Goal: Task Accomplishment & Management: Use online tool/utility

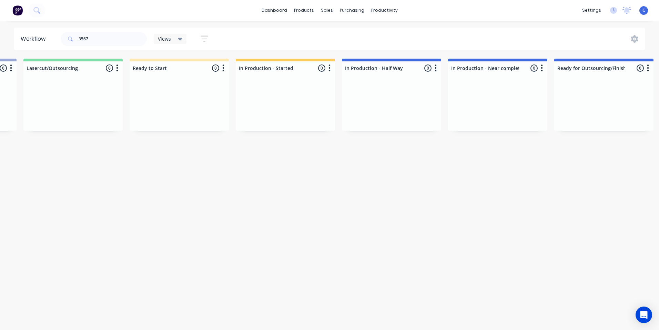
scroll to position [0, 522]
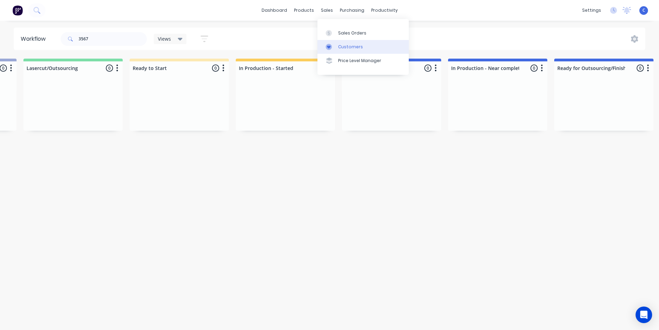
click at [341, 44] on div "Customers" at bounding box center [350, 47] width 25 height 6
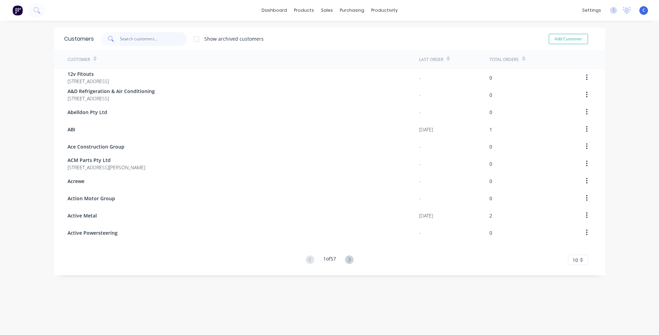
click at [132, 39] on input "text" at bounding box center [153, 39] width 67 height 14
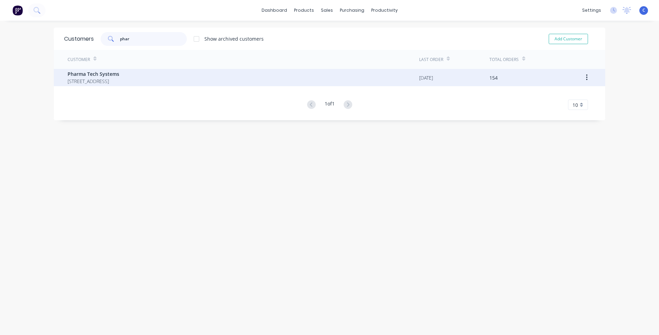
type input "phar"
click at [113, 73] on span "Pharma Tech Systems" at bounding box center [94, 73] width 52 height 7
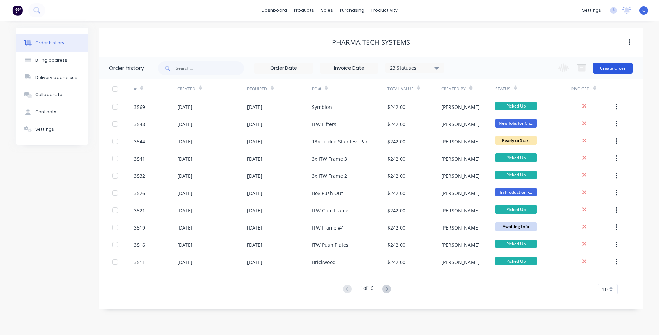
click at [621, 64] on button "Create Order" at bounding box center [613, 68] width 40 height 11
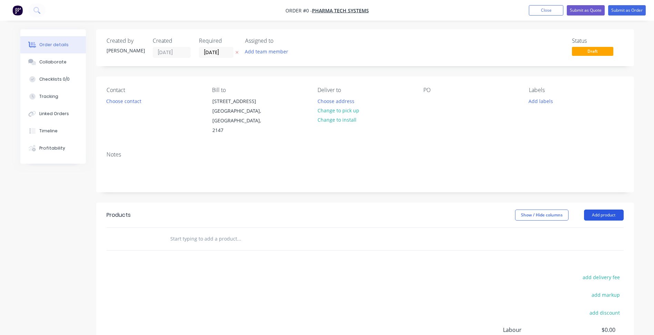
click at [599, 210] on button "Add product" at bounding box center [604, 215] width 40 height 11
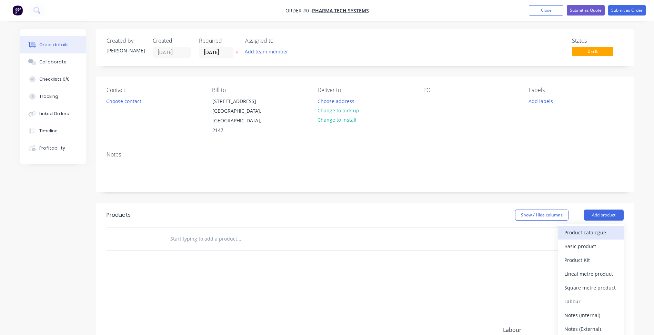
click at [587, 227] on div "Product catalogue" at bounding box center [590, 232] width 53 height 10
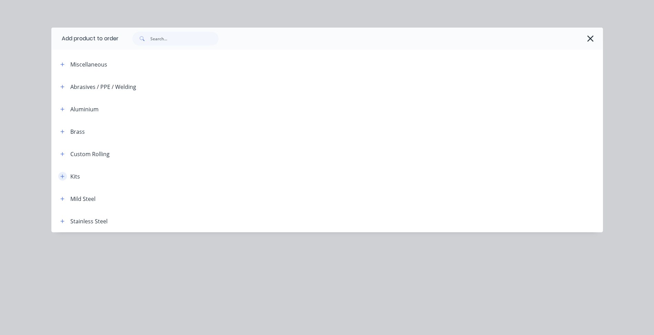
click at [60, 174] on icon "button" at bounding box center [62, 176] width 4 height 5
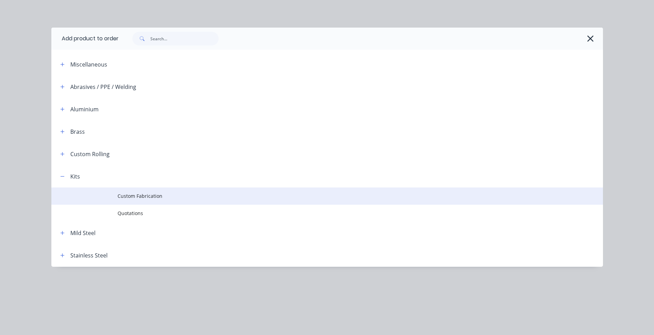
click at [122, 192] on td "Custom Fabrication" at bounding box center [360, 196] width 485 height 17
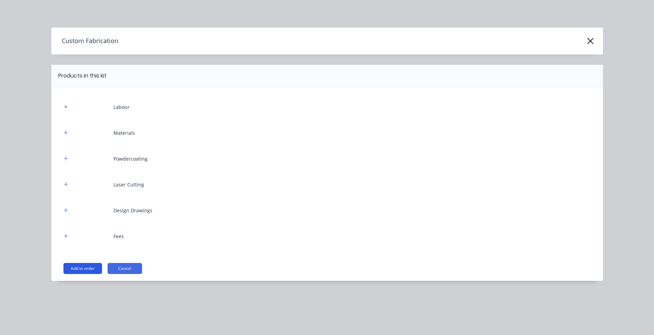
click at [83, 268] on button "Add to order" at bounding box center [82, 268] width 39 height 11
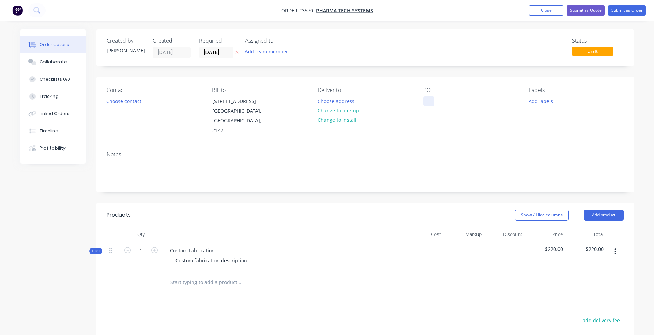
click at [428, 101] on div at bounding box center [428, 101] width 11 height 10
paste div
click at [345, 111] on button "Change to pick up" at bounding box center [338, 110] width 49 height 9
click at [538, 102] on button "Add labels" at bounding box center [541, 100] width 32 height 9
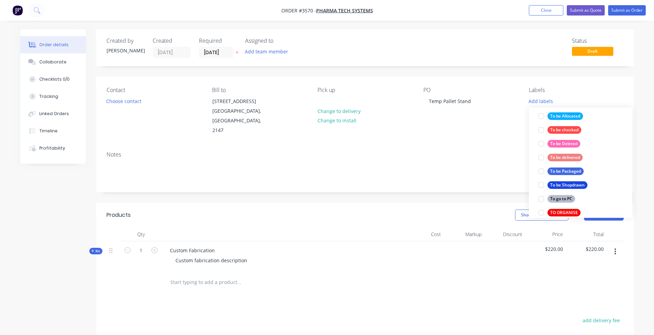
scroll to position [372, 0]
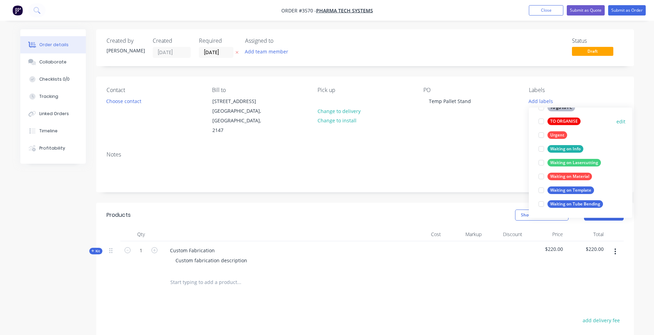
click at [568, 121] on div "TO ORGANISE" at bounding box center [563, 122] width 33 height 8
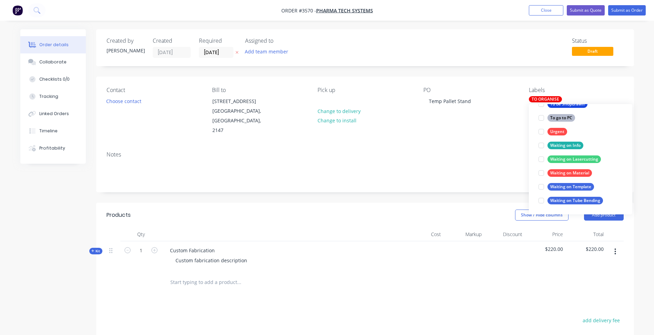
scroll to position [41, 0]
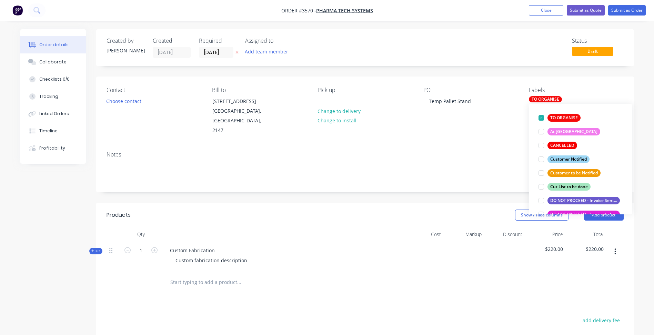
click at [498, 151] on div "Notes" at bounding box center [365, 154] width 517 height 7
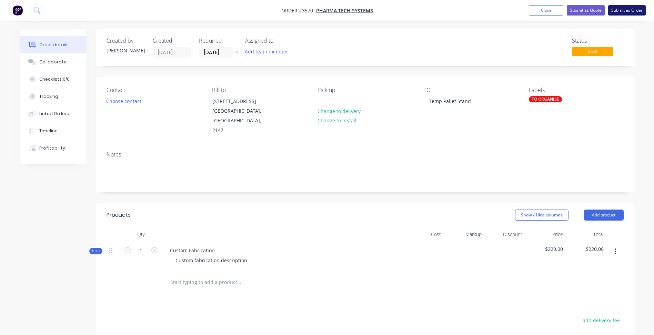
click at [621, 11] on button "Submit as Order" at bounding box center [627, 10] width 38 height 10
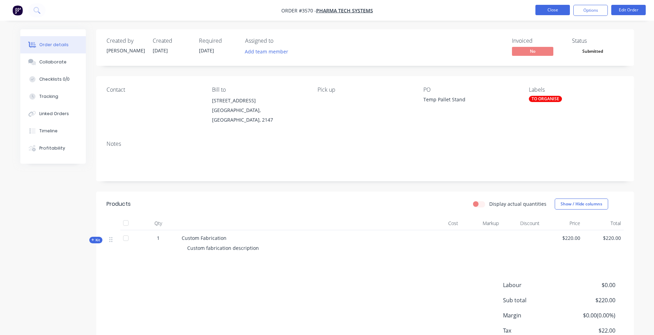
click at [564, 10] on button "Close" at bounding box center [552, 10] width 34 height 10
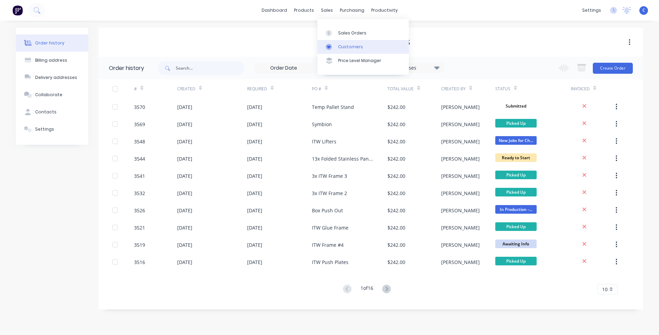
click at [337, 42] on link "Customers" at bounding box center [362, 47] width 91 height 14
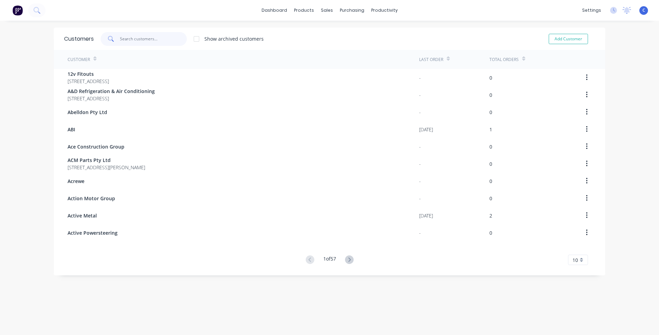
click at [139, 35] on input "text" at bounding box center [153, 39] width 67 height 14
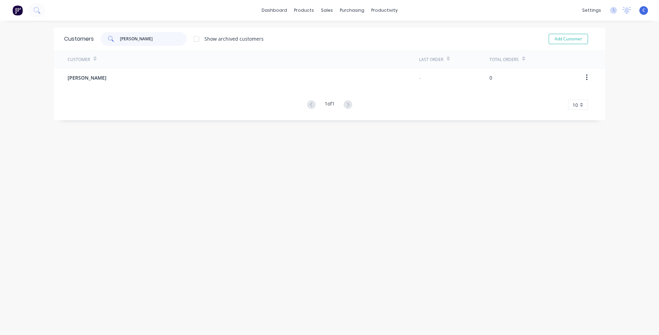
drag, startPoint x: 103, startPoint y: 40, endPoint x: 72, endPoint y: 38, distance: 31.8
click at [73, 38] on div "Customers tony Show archived customers Add Customer" at bounding box center [329, 39] width 551 height 22
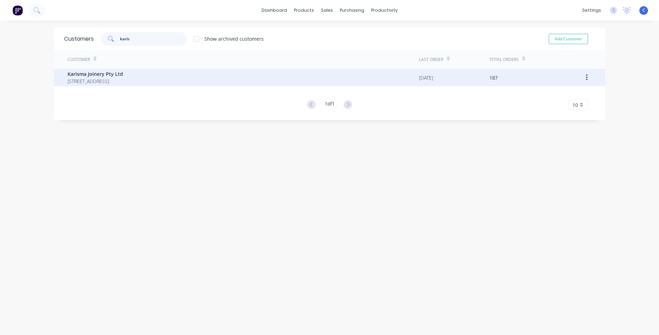
type input "karis"
click at [93, 80] on span "3 Bonz Place Seven Hills New South Wales 2147" at bounding box center [95, 81] width 55 height 7
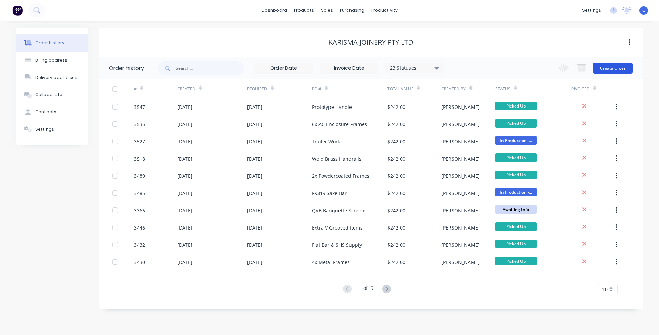
click at [617, 66] on button "Create Order" at bounding box center [613, 68] width 40 height 11
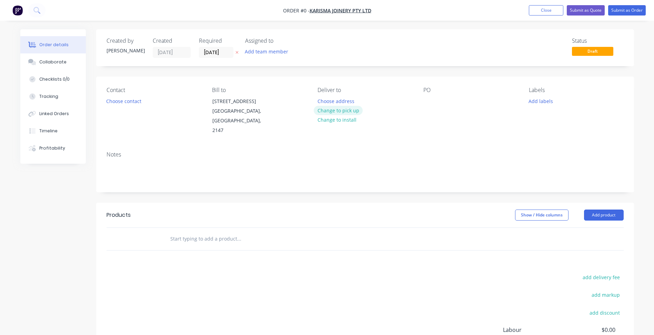
click at [344, 110] on button "Change to pick up" at bounding box center [338, 110] width 49 height 9
click at [429, 101] on div at bounding box center [428, 101] width 11 height 10
paste div
click at [545, 103] on button "Add labels" at bounding box center [541, 100] width 32 height 9
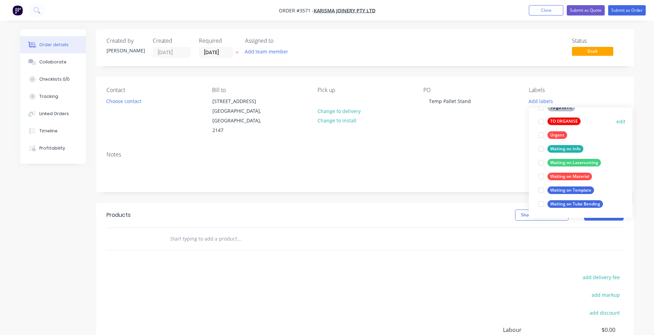
click at [564, 120] on div "TO ORGANISE" at bounding box center [563, 122] width 33 height 8
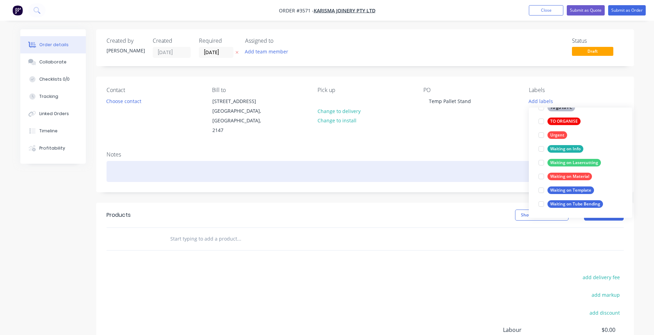
scroll to position [41, 0]
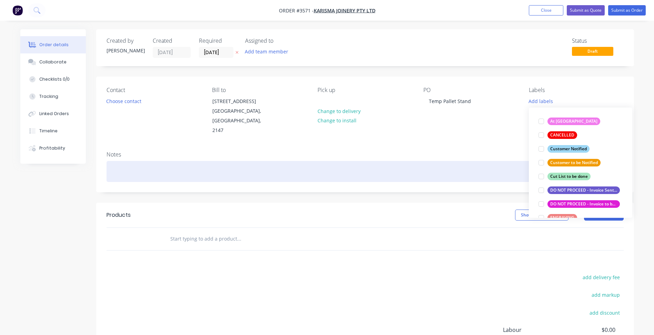
drag, startPoint x: 474, startPoint y: 151, endPoint x: 475, endPoint y: 148, distance: 3.6
click at [474, 150] on div "Notes" at bounding box center [365, 169] width 538 height 46
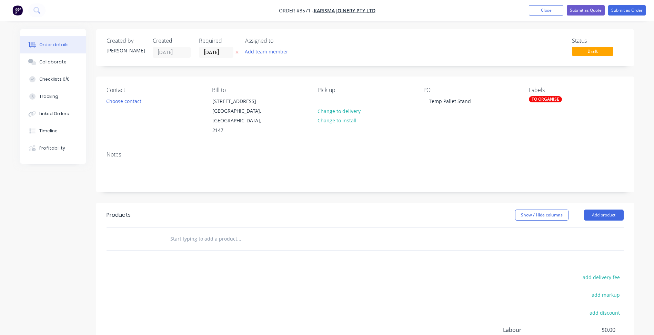
drag, startPoint x: 597, startPoint y: 207, endPoint x: 589, endPoint y: 213, distance: 9.5
click at [597, 210] on button "Add product" at bounding box center [604, 215] width 40 height 11
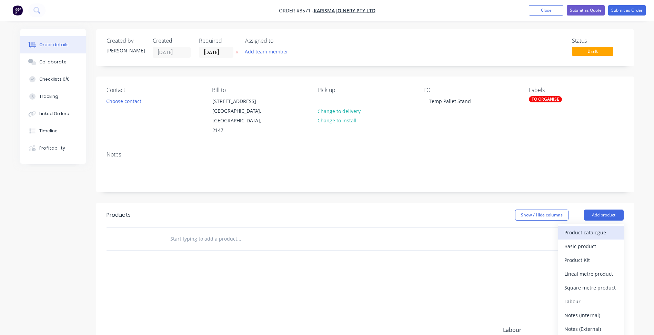
click at [578, 227] on div "Product catalogue" at bounding box center [590, 232] width 53 height 10
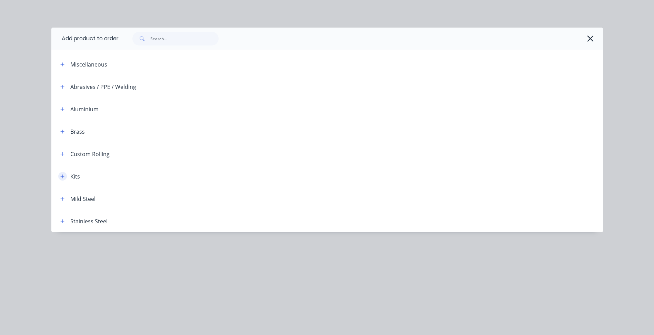
click at [63, 175] on icon "button" at bounding box center [62, 176] width 4 height 5
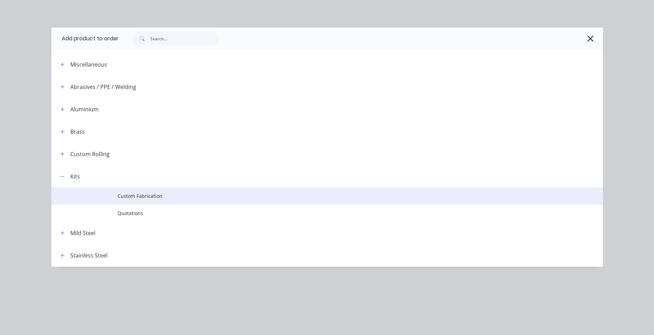
click at [136, 193] on span "Custom Fabrication" at bounding box center [312, 195] width 388 height 7
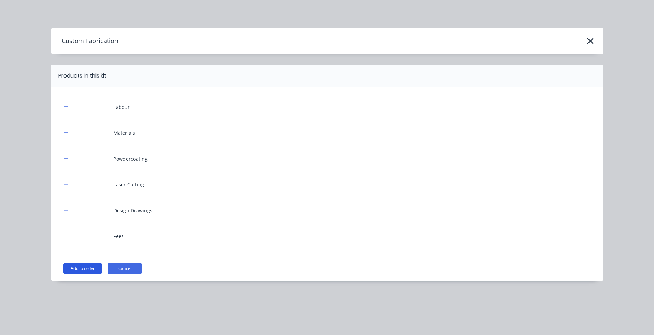
click at [79, 270] on button "Add to order" at bounding box center [82, 268] width 39 height 11
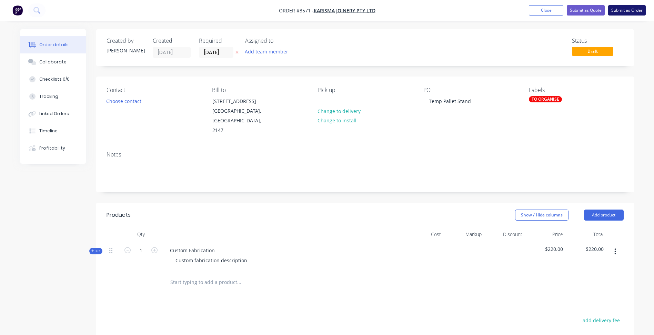
click at [622, 11] on button "Submit as Order" at bounding box center [627, 10] width 38 height 10
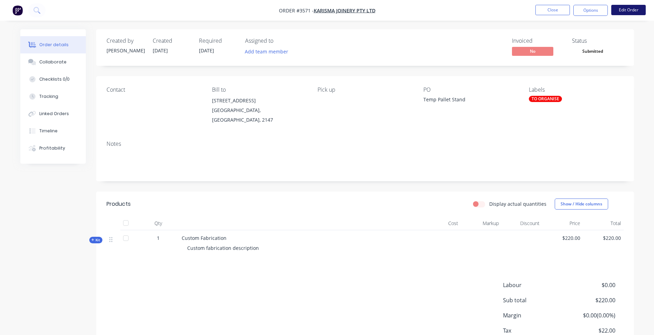
click at [634, 8] on button "Edit Order" at bounding box center [628, 10] width 34 height 10
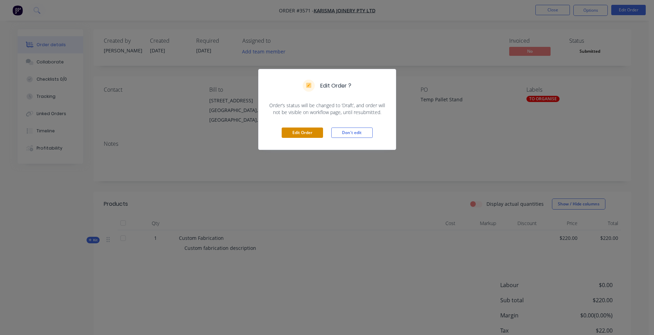
click at [302, 134] on button "Edit Order" at bounding box center [302, 133] width 41 height 10
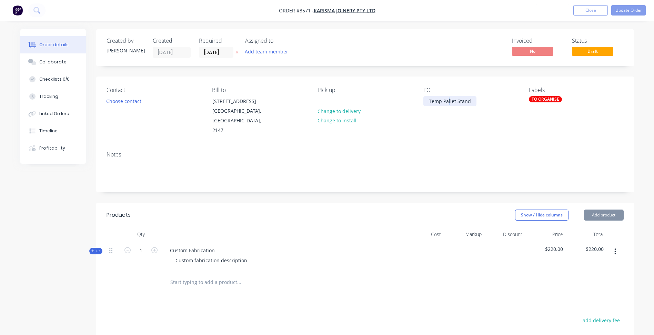
click at [448, 98] on div "Temp Pallet Stand" at bounding box center [449, 101] width 53 height 10
paste div
click at [631, 9] on button "Update Order" at bounding box center [628, 10] width 34 height 10
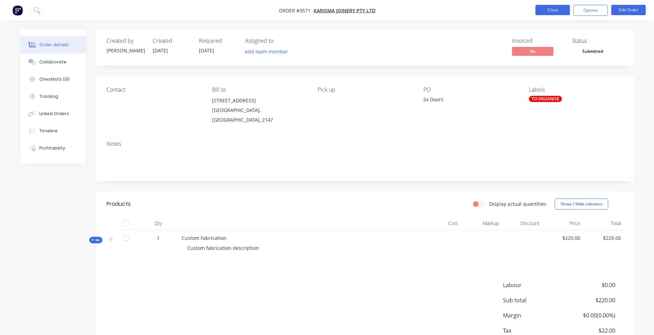
click at [546, 11] on button "Close" at bounding box center [552, 10] width 34 height 10
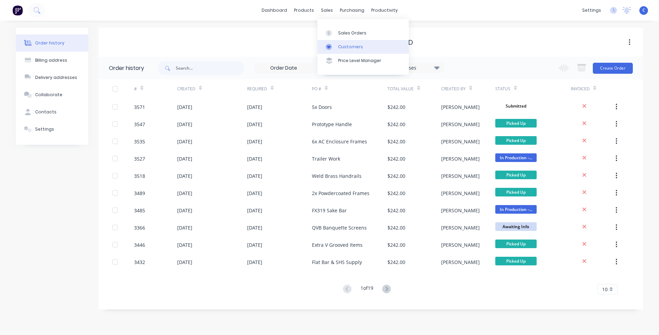
click at [348, 49] on div "Customers" at bounding box center [350, 47] width 25 height 6
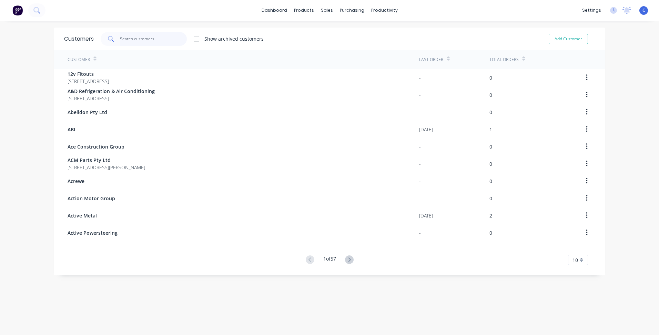
click at [132, 36] on input "text" at bounding box center [153, 39] width 67 height 14
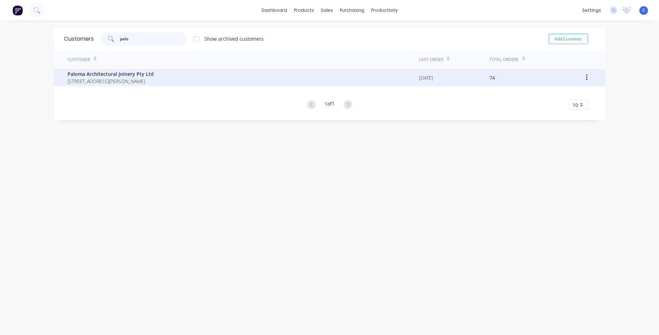
type input "palo"
click at [113, 71] on span "Paloma Architectural Joinery Pty Ltd" at bounding box center [111, 73] width 86 height 7
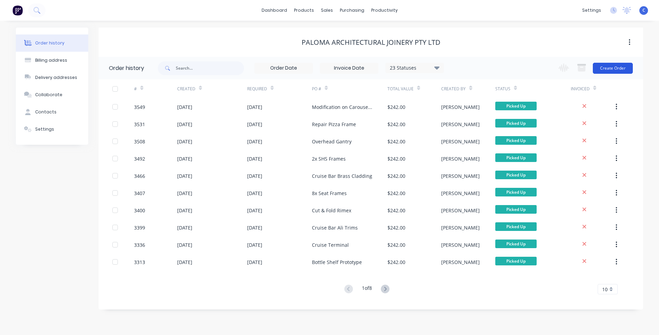
click at [623, 67] on button "Create Order" at bounding box center [613, 68] width 40 height 11
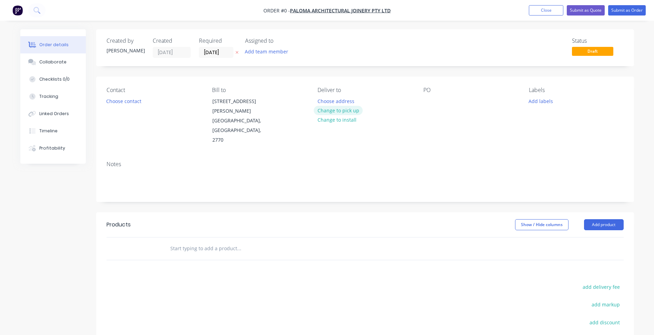
click at [341, 110] on button "Change to pick up" at bounding box center [338, 110] width 49 height 9
click at [431, 100] on div at bounding box center [428, 101] width 11 height 10
paste div
click at [543, 101] on button "Add labels" at bounding box center [541, 100] width 32 height 9
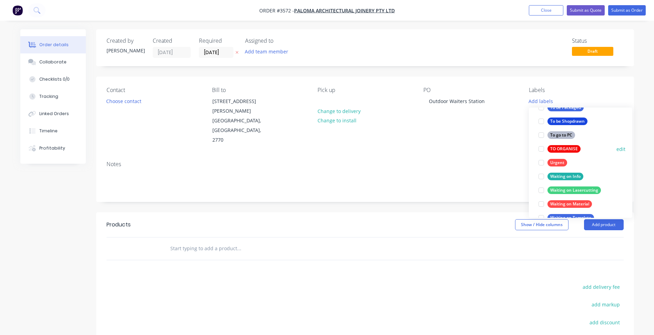
click at [561, 149] on div "TO ORGANISE" at bounding box center [563, 149] width 33 height 8
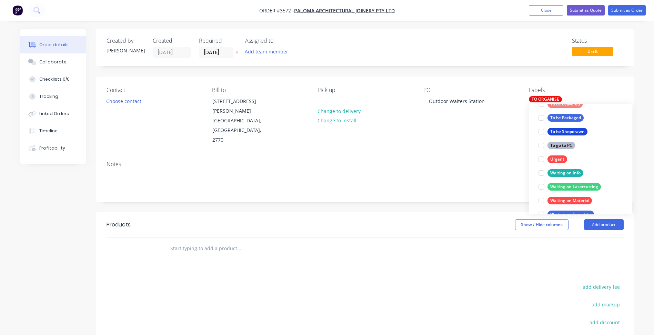
scroll to position [14, 0]
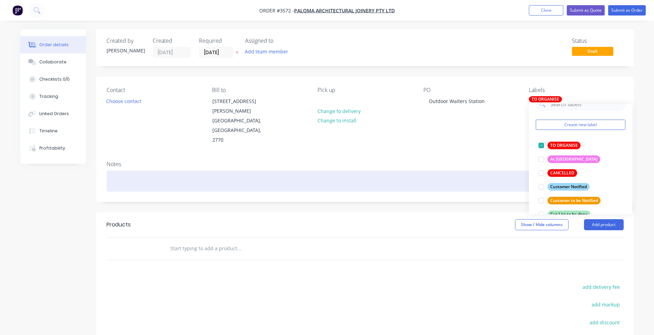
drag, startPoint x: 485, startPoint y: 148, endPoint x: 498, endPoint y: 158, distance: 16.7
click at [485, 161] on div "Notes" at bounding box center [365, 164] width 517 height 7
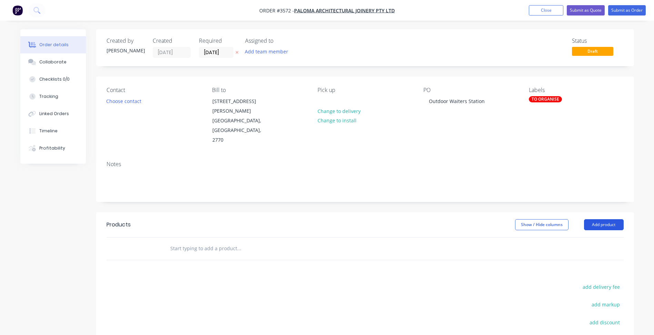
click at [605, 219] on button "Add product" at bounding box center [604, 224] width 40 height 11
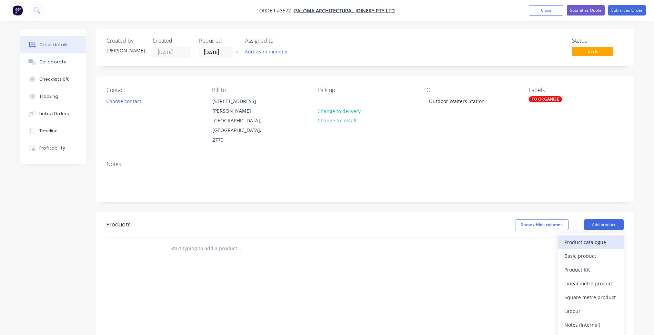
click at [586, 237] on div "Product catalogue" at bounding box center [590, 242] width 53 height 10
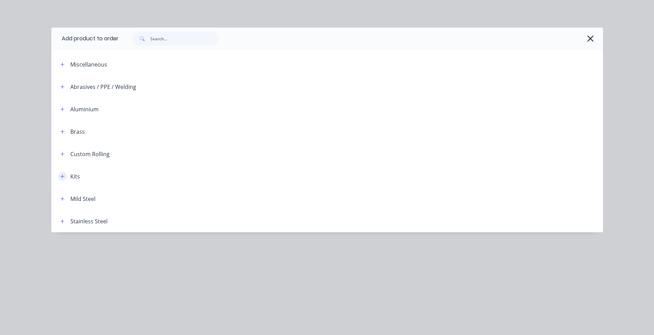
click at [64, 176] on icon "button" at bounding box center [62, 176] width 4 height 5
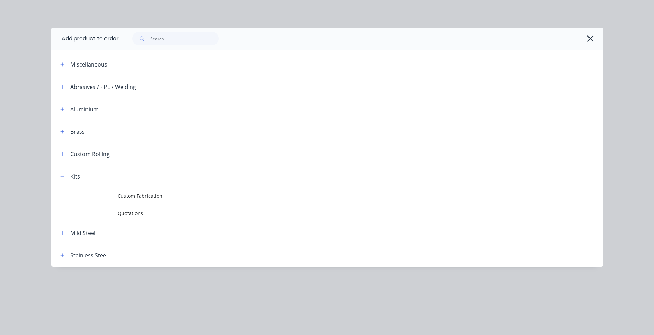
click at [153, 196] on span "Custom Fabrication" at bounding box center [312, 195] width 388 height 7
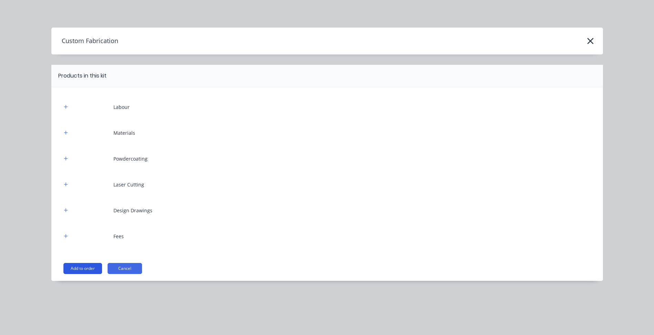
click at [87, 272] on button "Add to order" at bounding box center [82, 268] width 39 height 11
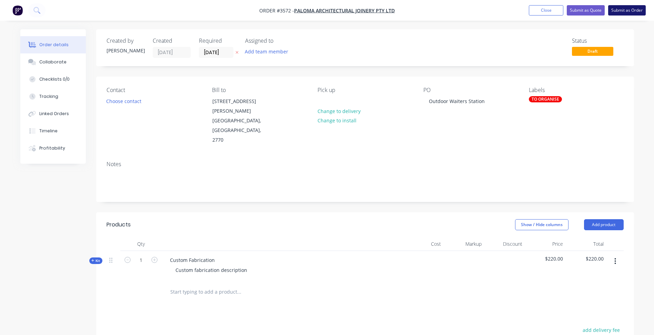
click at [631, 11] on button "Submit as Order" at bounding box center [627, 10] width 38 height 10
